Goal: Information Seeking & Learning: Find specific fact

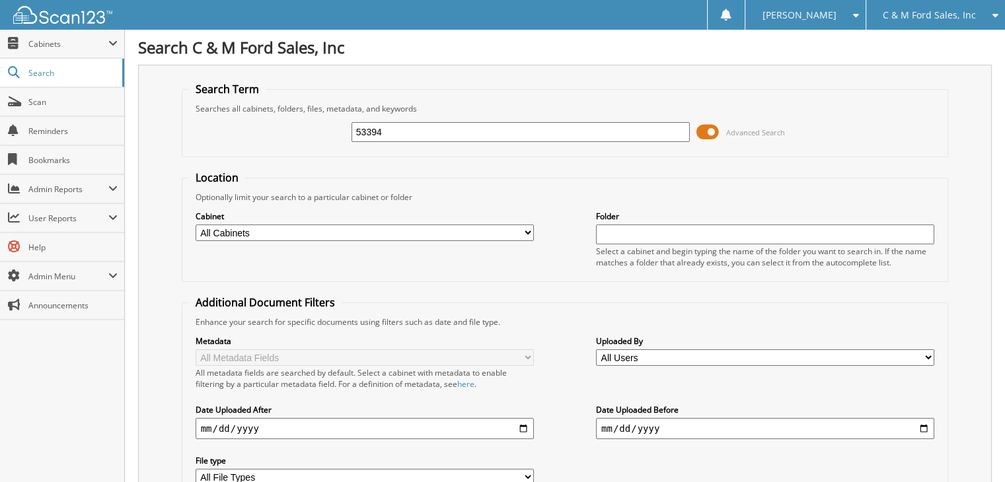
type input "53394"
drag, startPoint x: 404, startPoint y: 133, endPoint x: 307, endPoint y: 114, distance: 99.5
click at [309, 118] on div "53394 Advanced Search" at bounding box center [565, 132] width 753 height 36
click at [44, 72] on span "Search" at bounding box center [71, 72] width 87 height 11
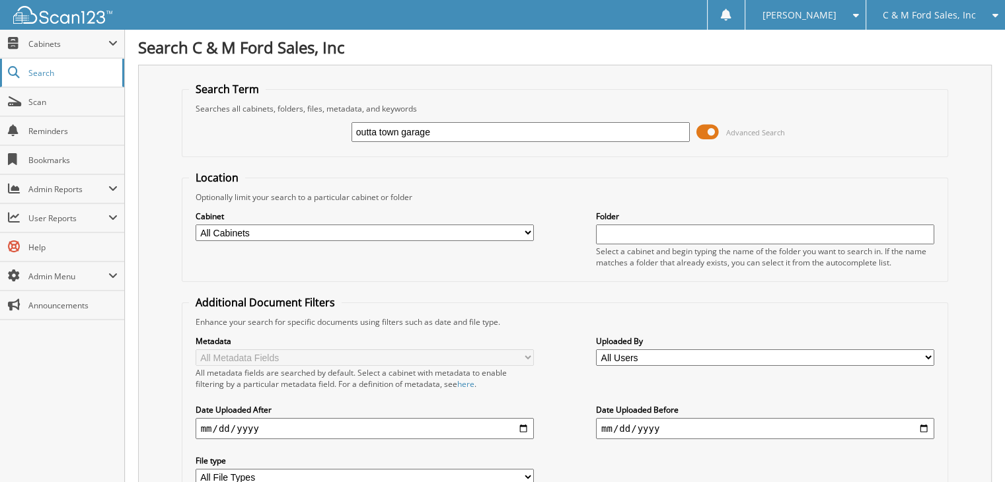
type input "outta town garage"
click at [40, 38] on span "Cabinets" at bounding box center [68, 43] width 80 height 11
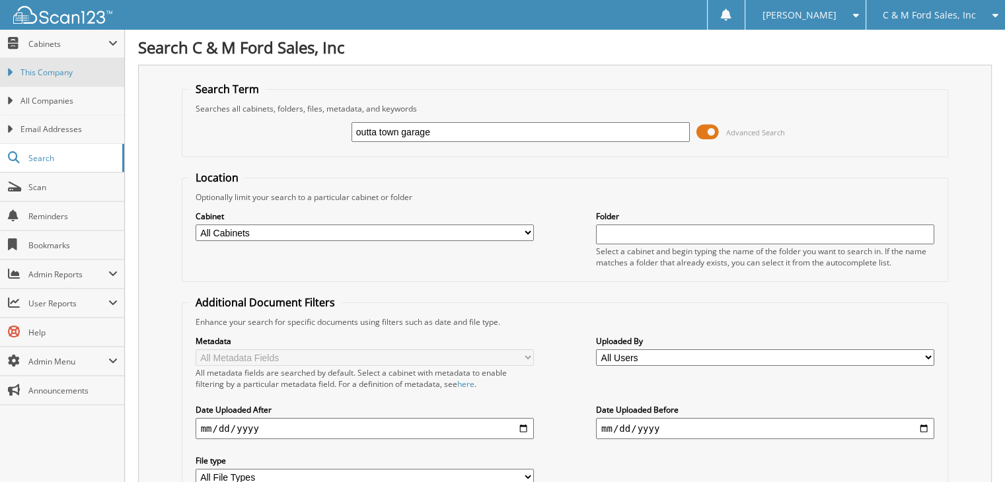
click at [71, 68] on span "This Company" at bounding box center [68, 73] width 97 height 12
